Goal: Task Accomplishment & Management: Use online tool/utility

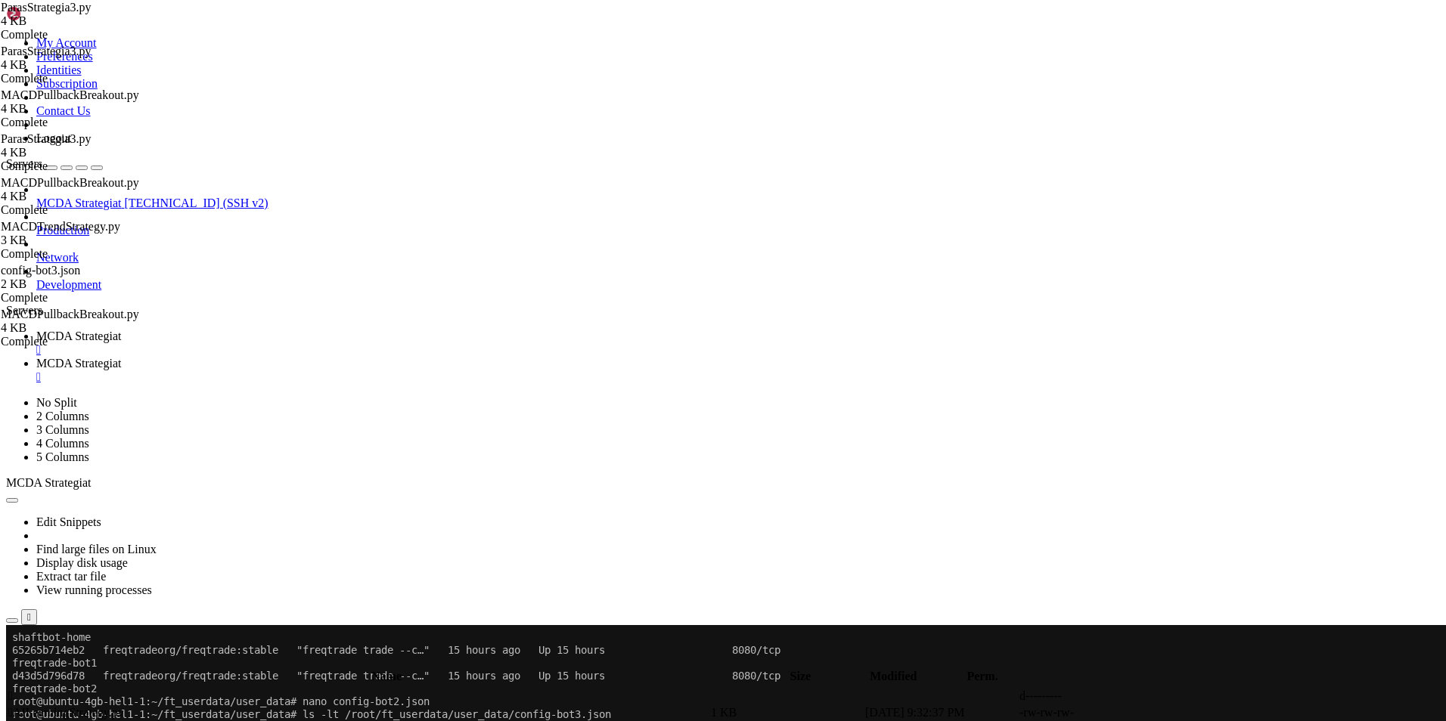
scroll to position [501, 0]
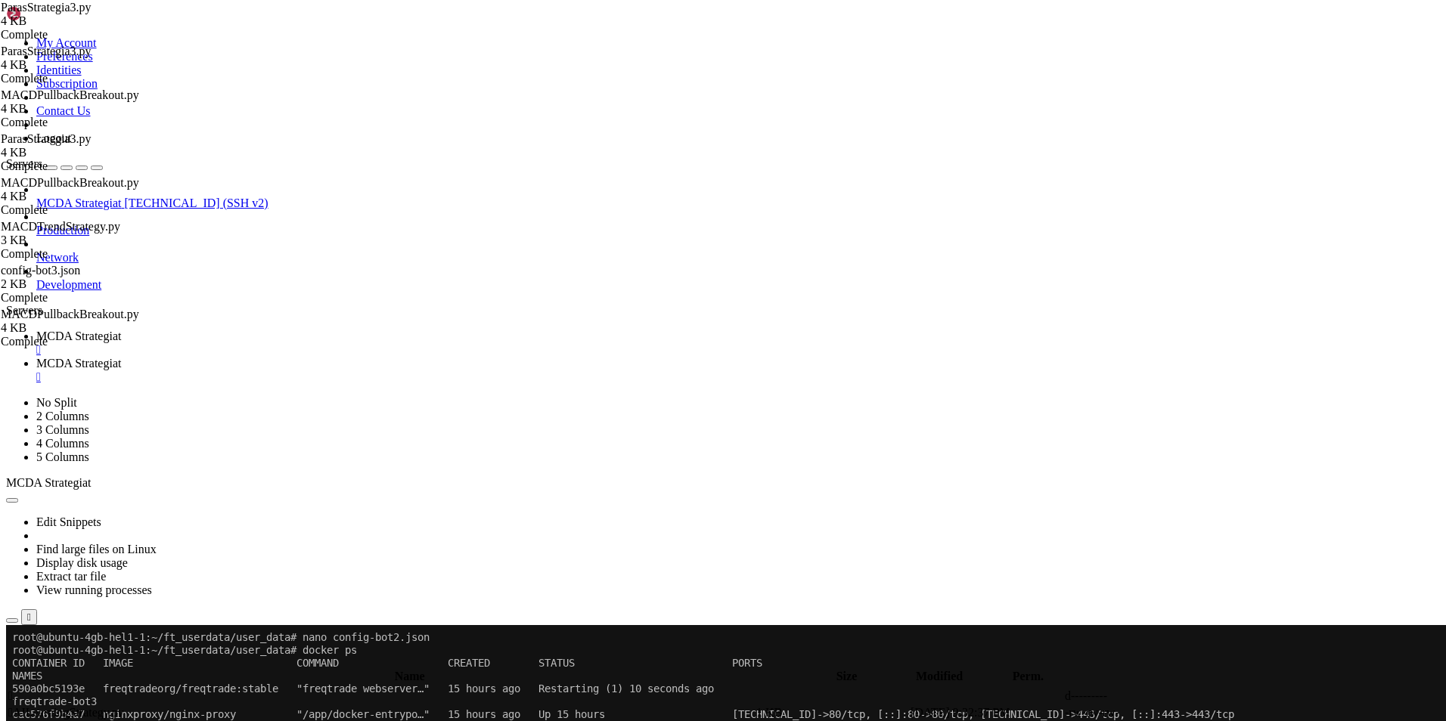
click at [286, 330] on link "MCDA Strategiat " at bounding box center [737, 343] width 1403 height 27
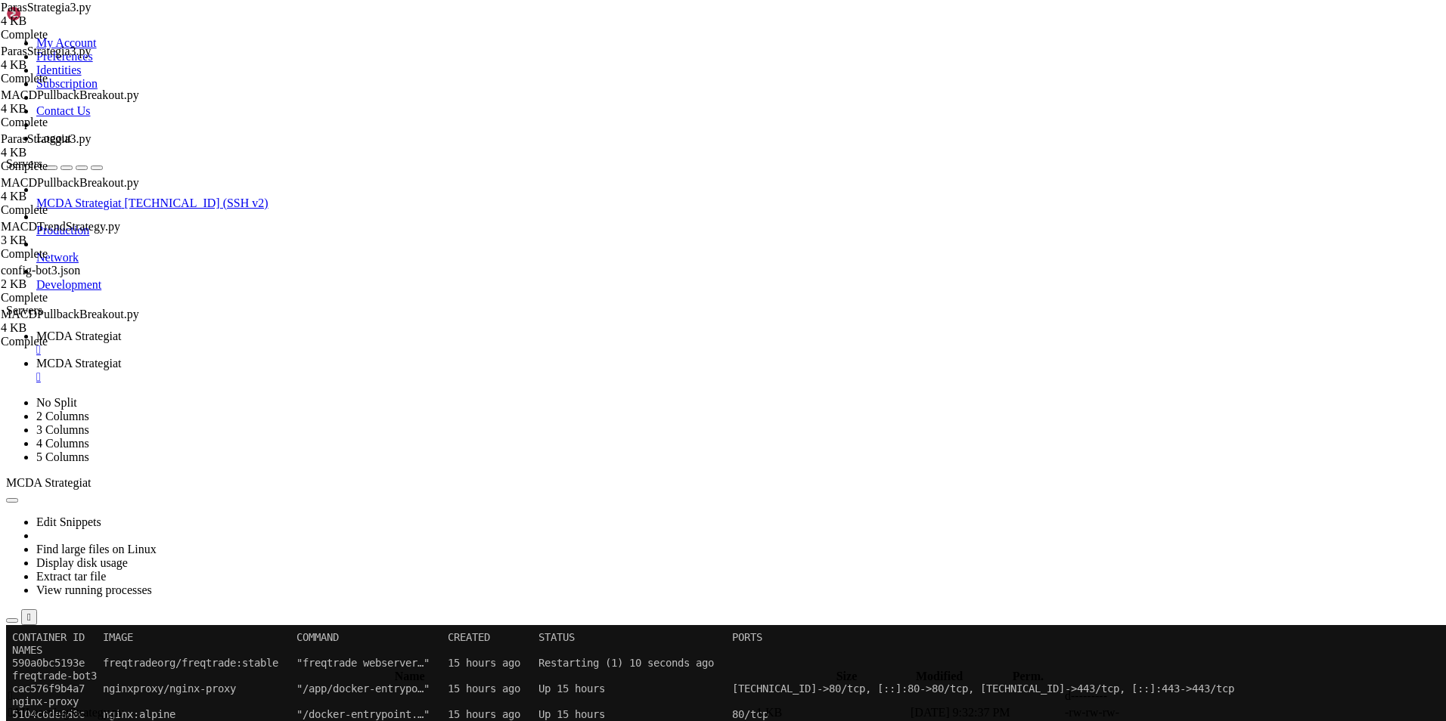
scroll to position [553, 0]
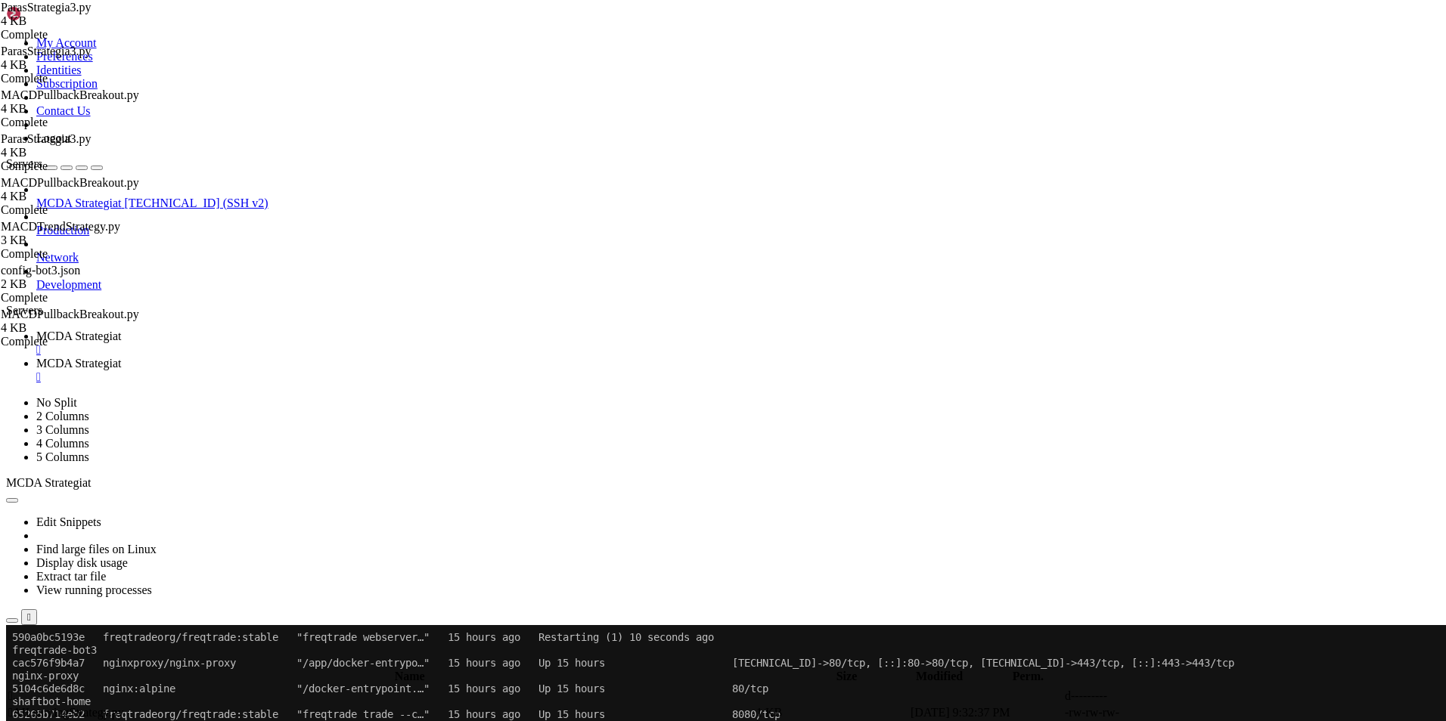
click at [121, 357] on span "MCDA Strategiat" at bounding box center [78, 363] width 85 height 13
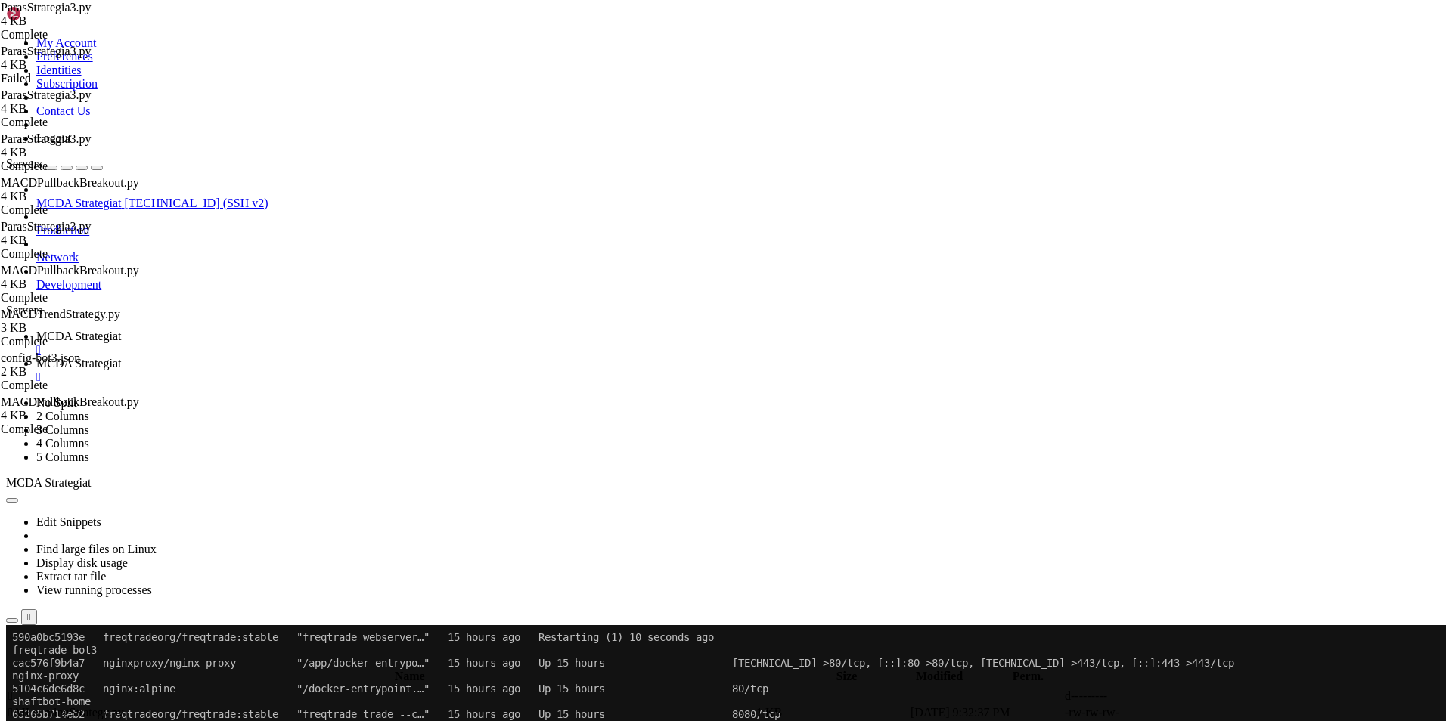
click at [268, 330] on link "MCDA Strategiat " at bounding box center [737, 343] width 1403 height 27
click at [364, 357] on link "MCDA Strategiat " at bounding box center [737, 370] width 1403 height 27
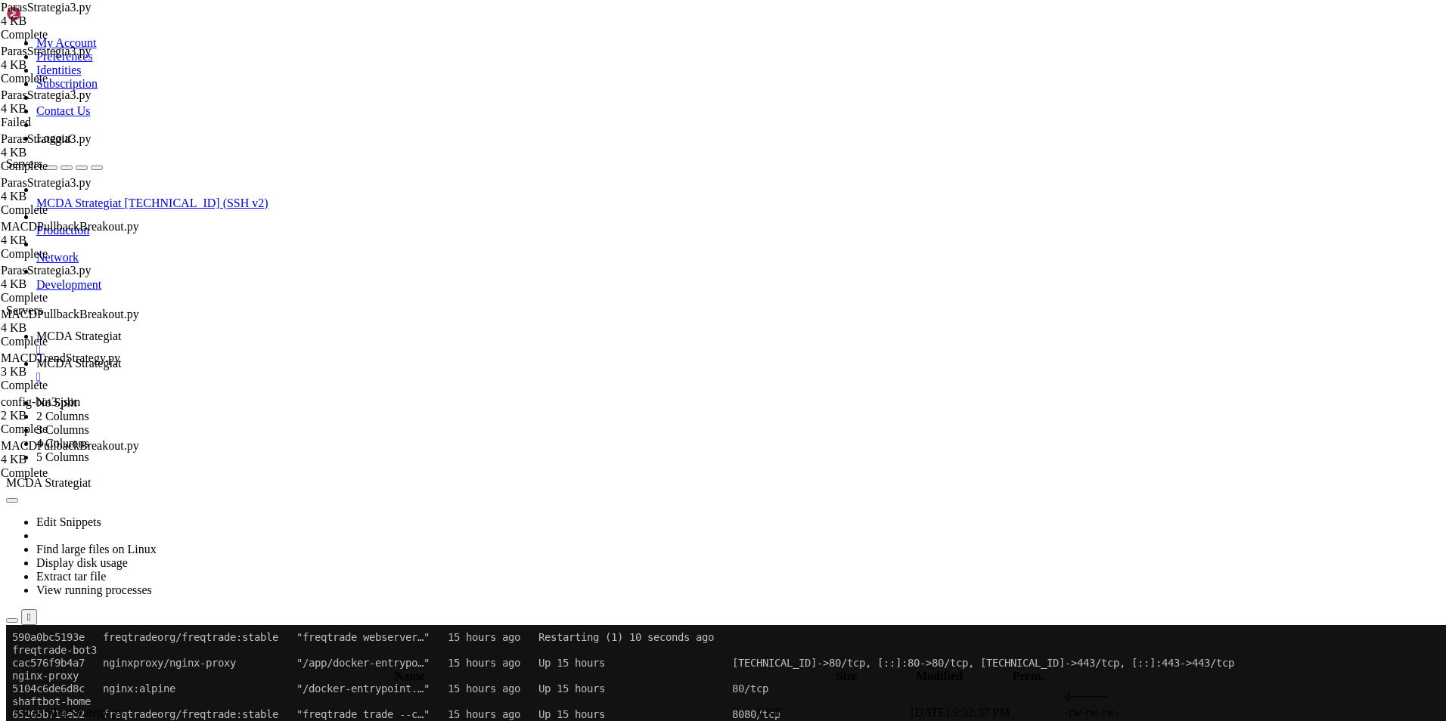
click at [19, 608] on span " .." at bounding box center [13, 696] width 11 height 13
type input "/root/ft_userdata/user_data"
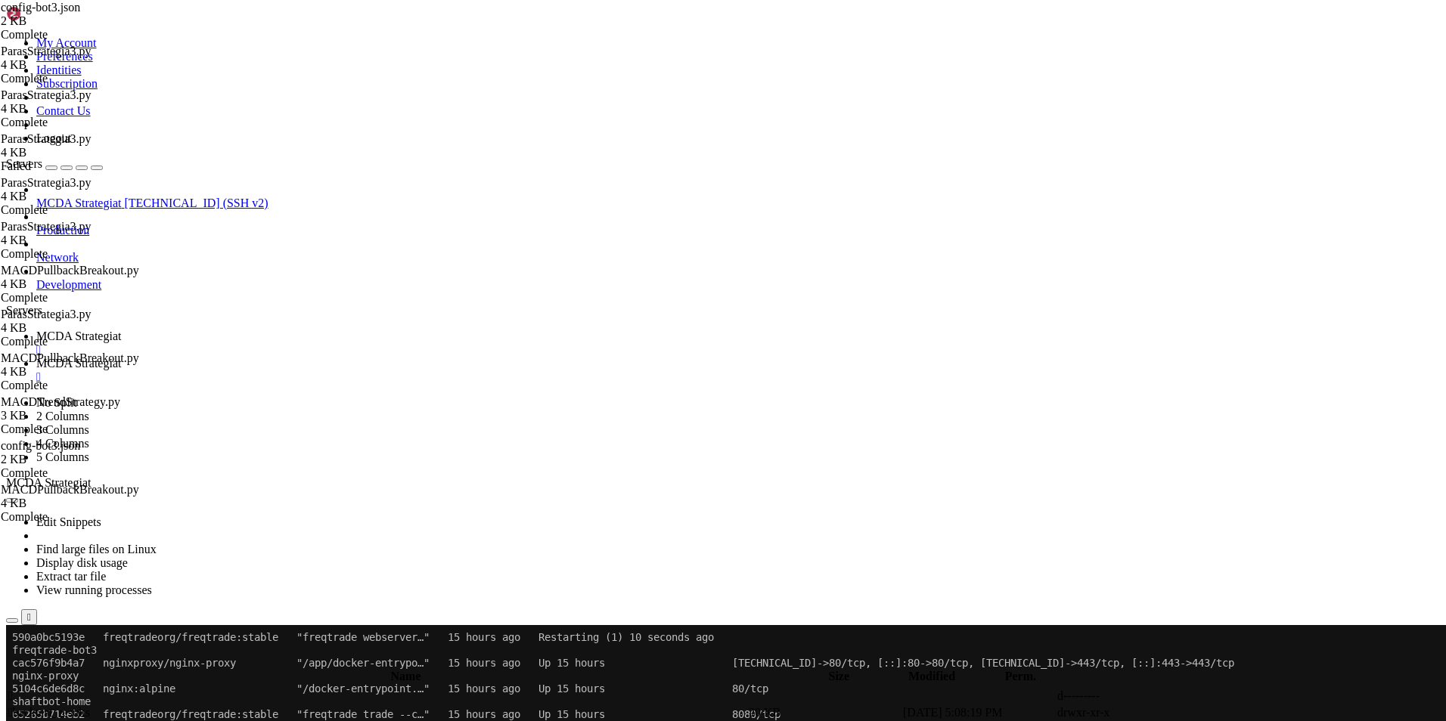
type textarea ""tradable_balance_ratio": 0.90,"
